Goal: Information Seeking & Learning: Learn about a topic

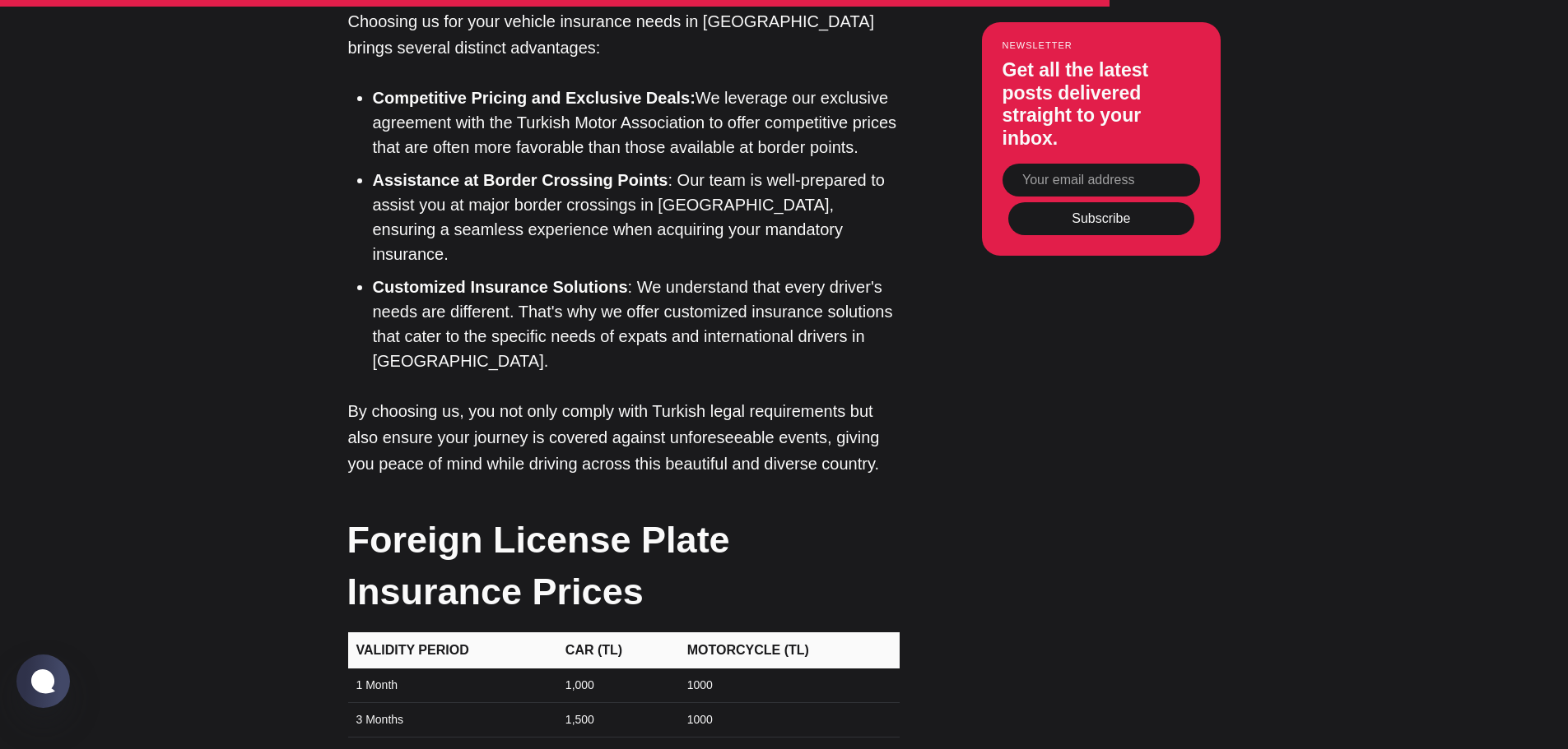
scroll to position [5018, 0]
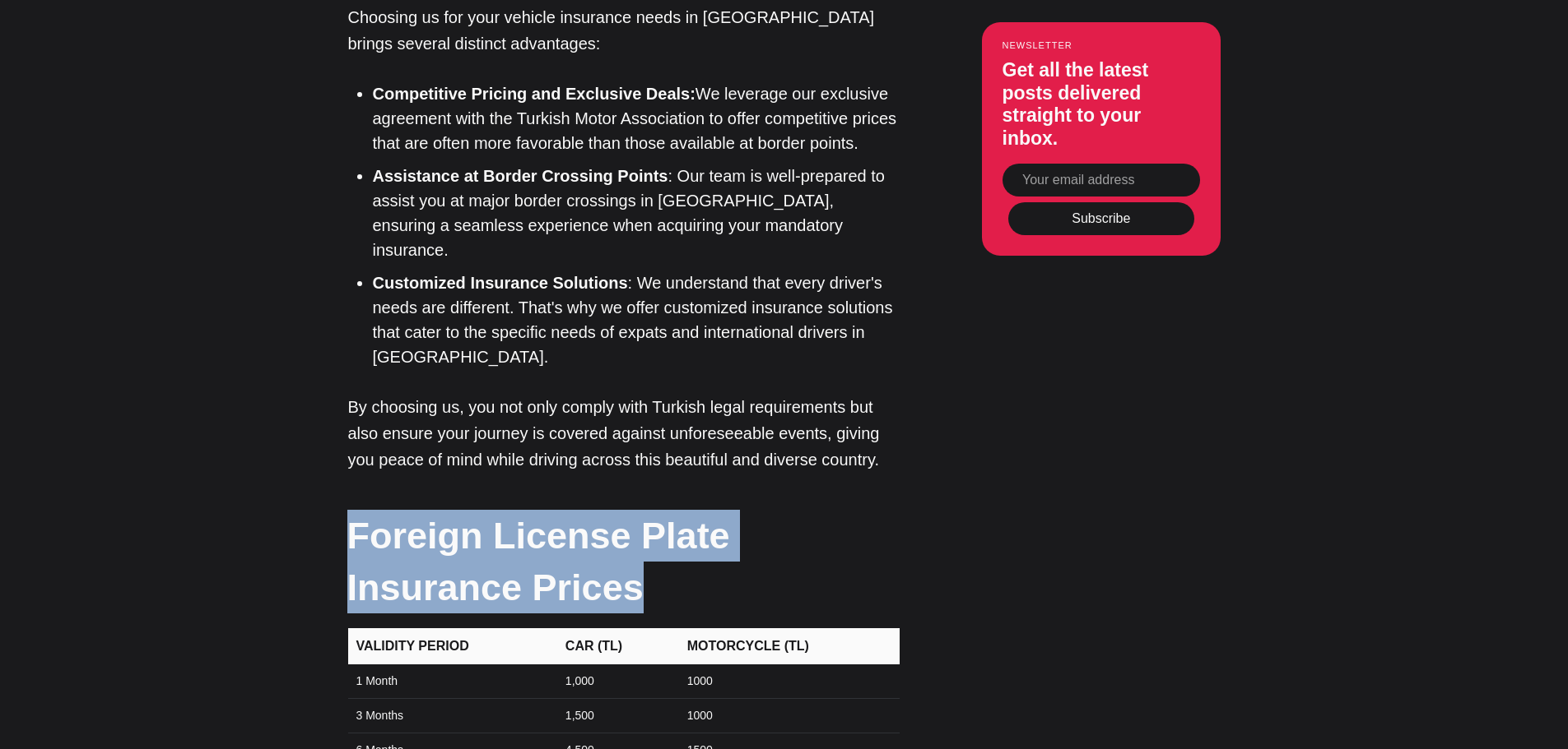
drag, startPoint x: 482, startPoint y: 286, endPoint x: 350, endPoint y: 238, distance: 140.5
click at [350, 510] on h2 "Foreign License Plate Insurance Prices" at bounding box center [622, 562] width 551 height 104
click at [598, 510] on h2 "Foreign License Plate Insurance Prices" at bounding box center [622, 562] width 551 height 104
drag, startPoint x: 893, startPoint y: 245, endPoint x: 342, endPoint y: 236, distance: 551.1
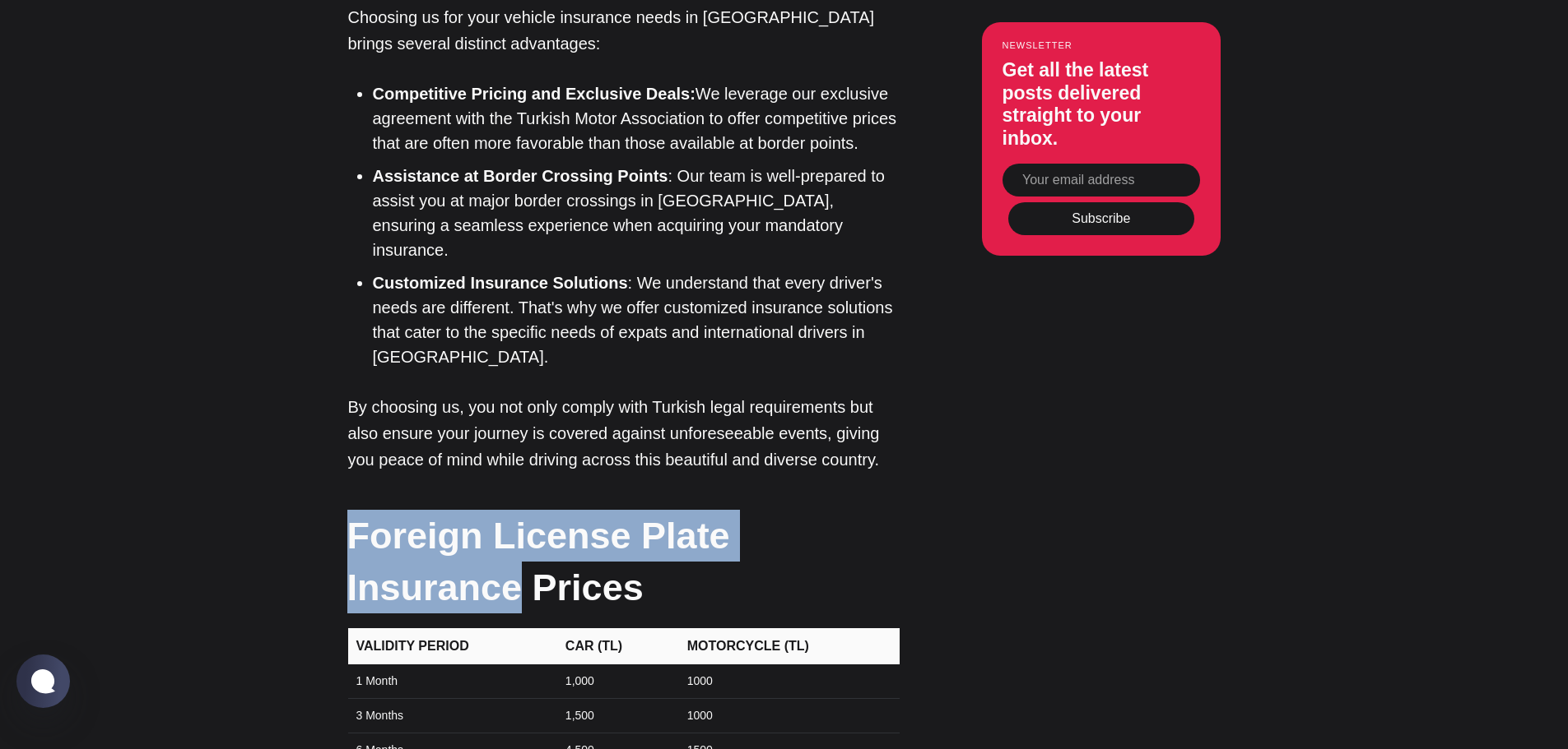
copy h2 "Foreign License Plate Insurance"
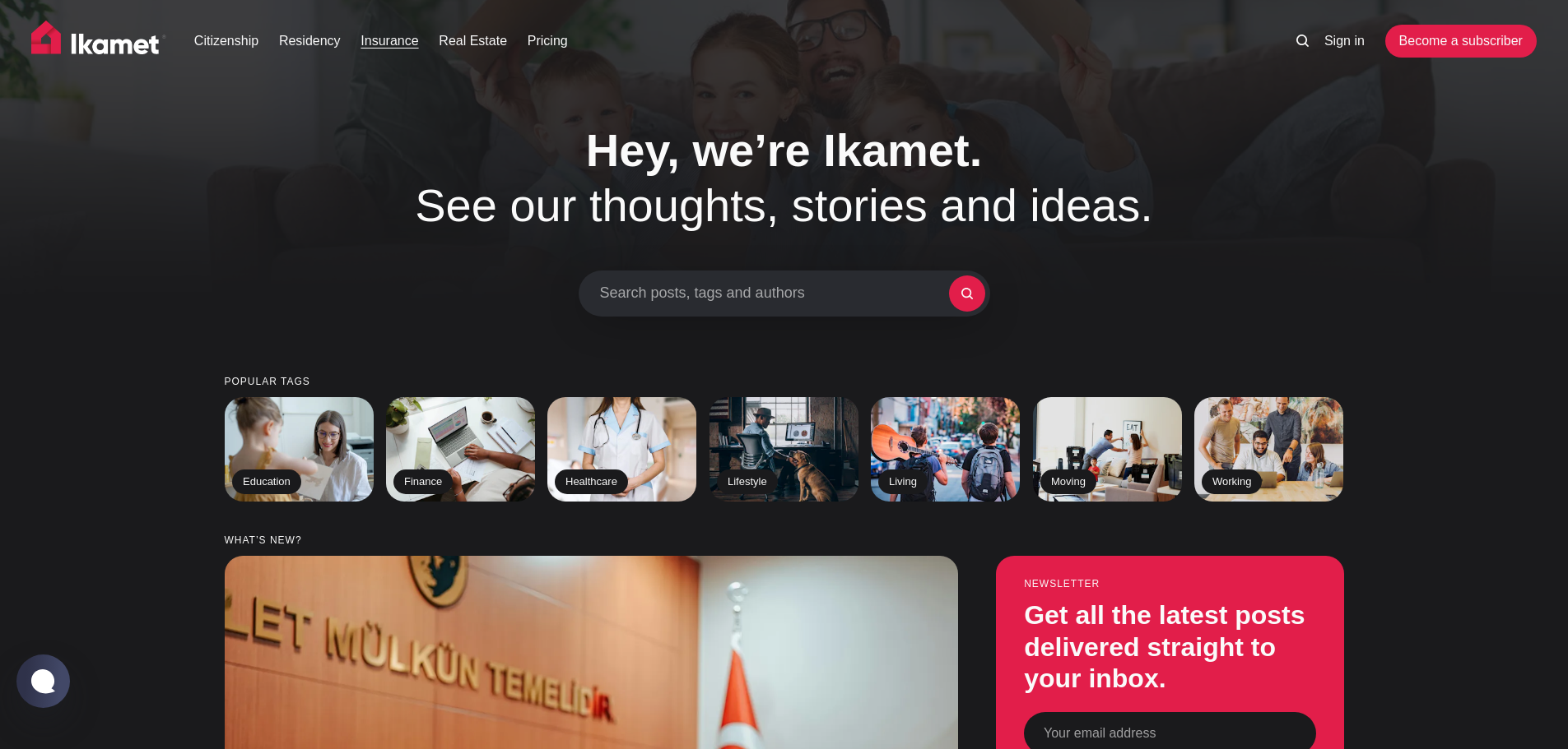
click at [387, 41] on link "Insurance" at bounding box center [390, 42] width 57 height 20
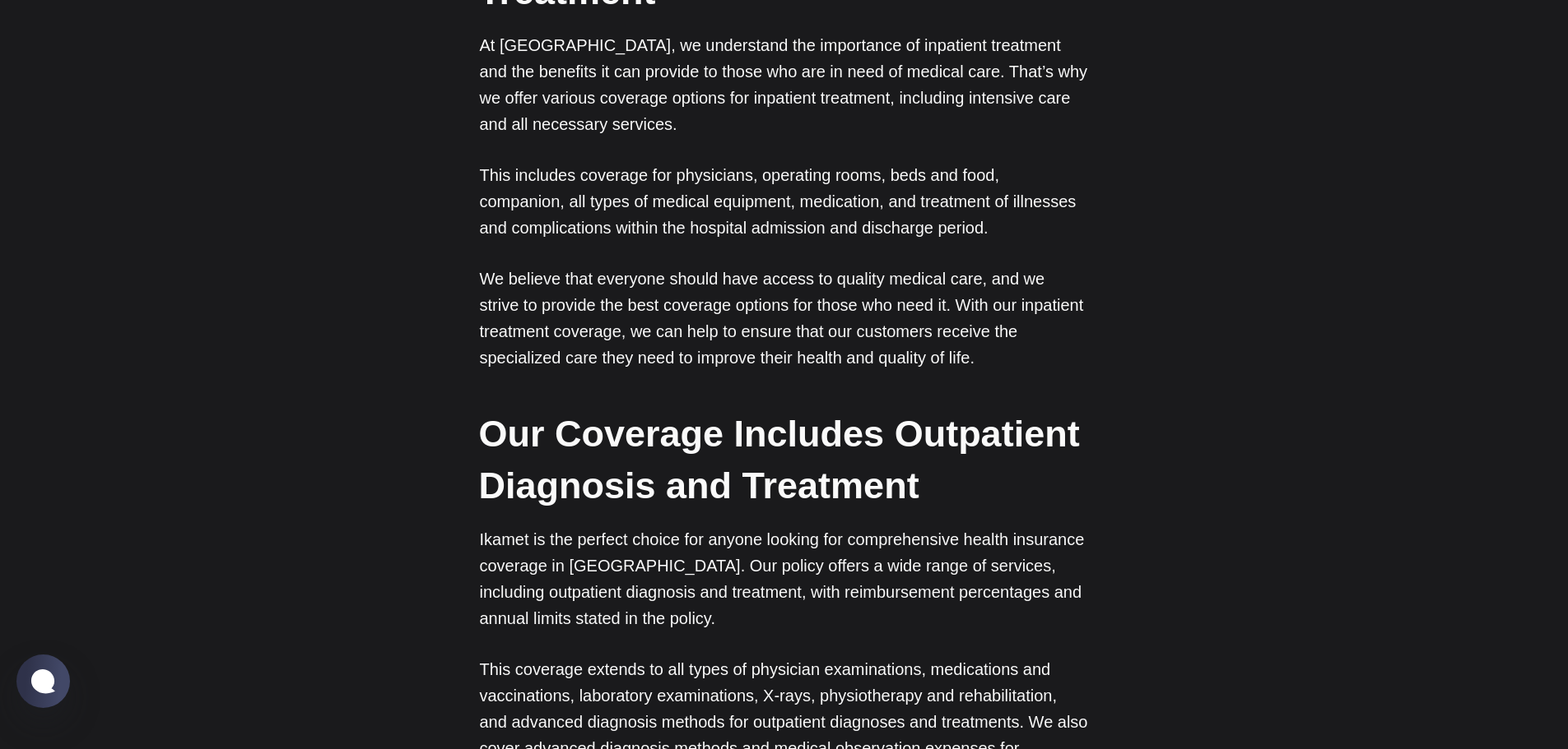
scroll to position [3126, 0]
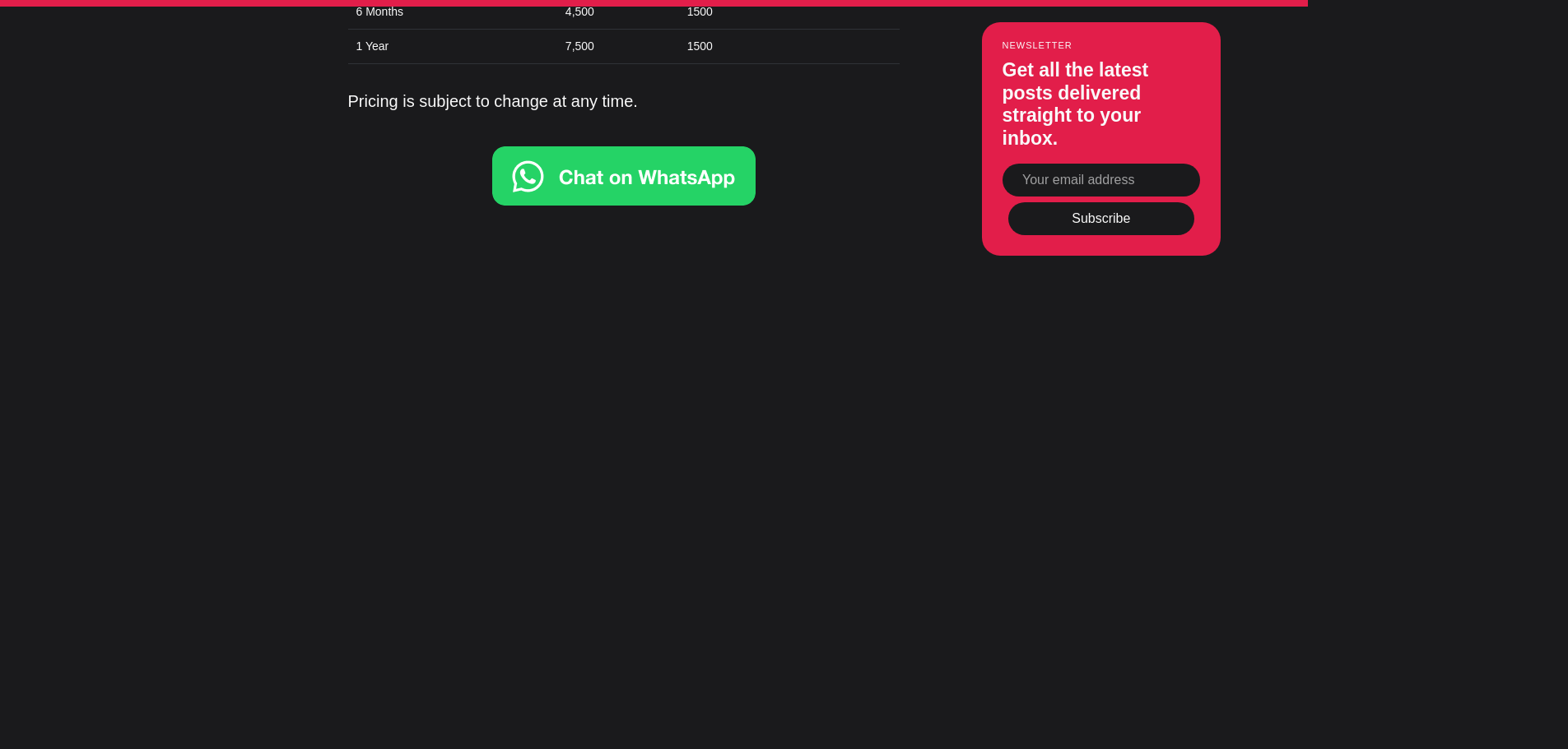
scroll to position [5758, 0]
